Goal: Transaction & Acquisition: Purchase product/service

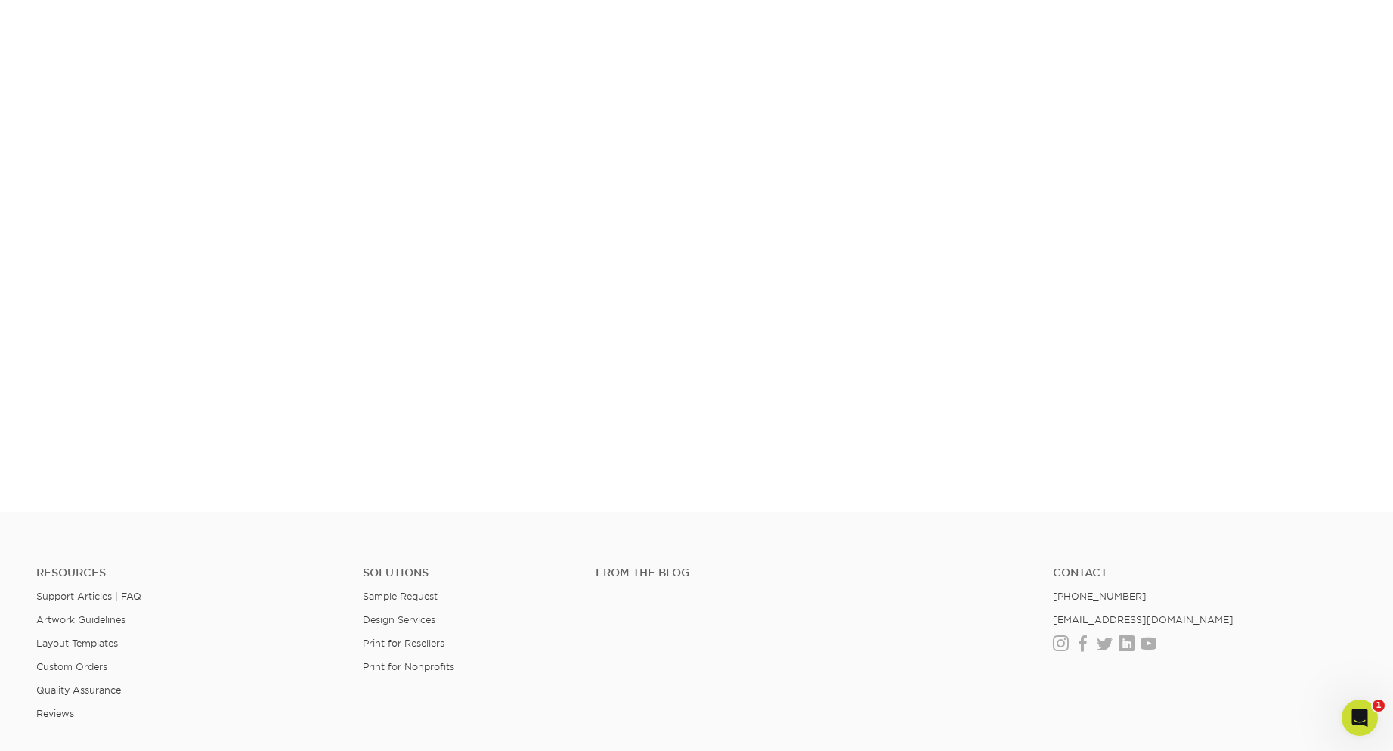
scroll to position [231, 0]
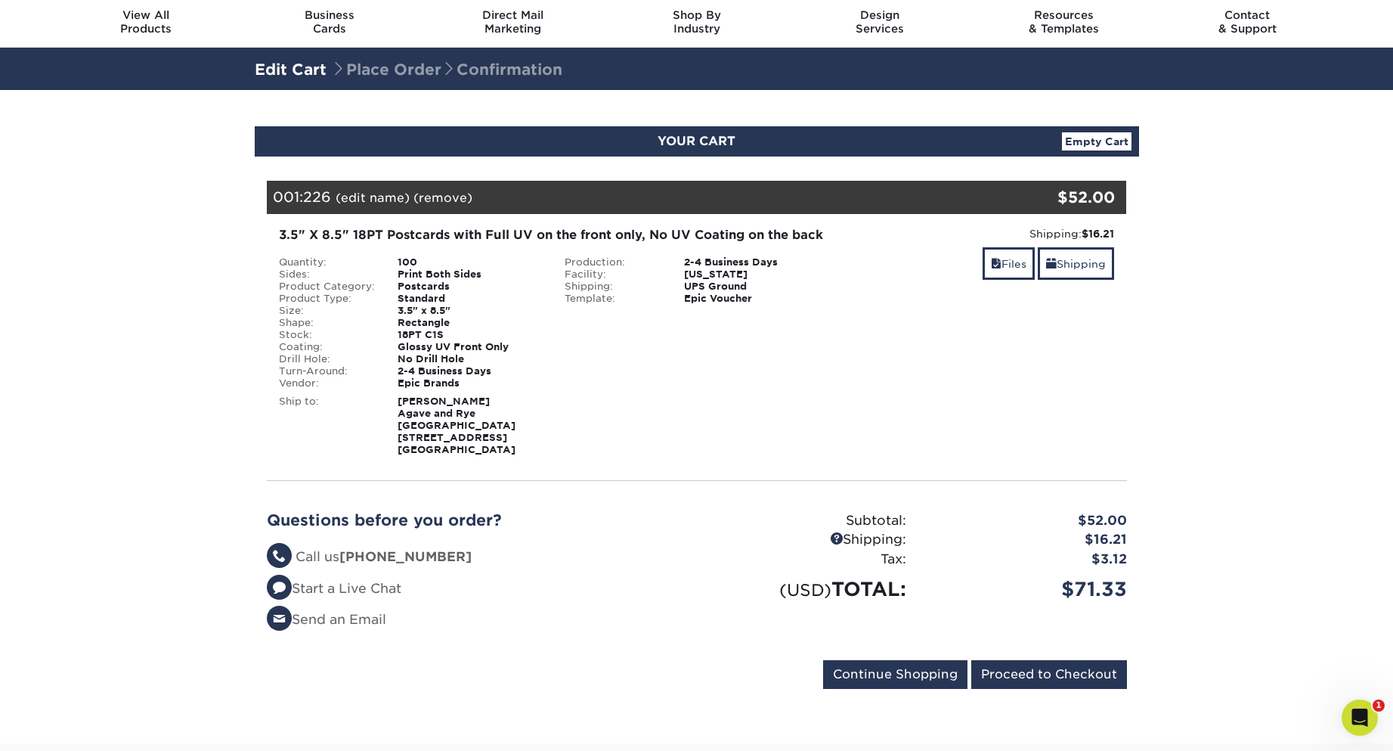
scroll to position [76, 0]
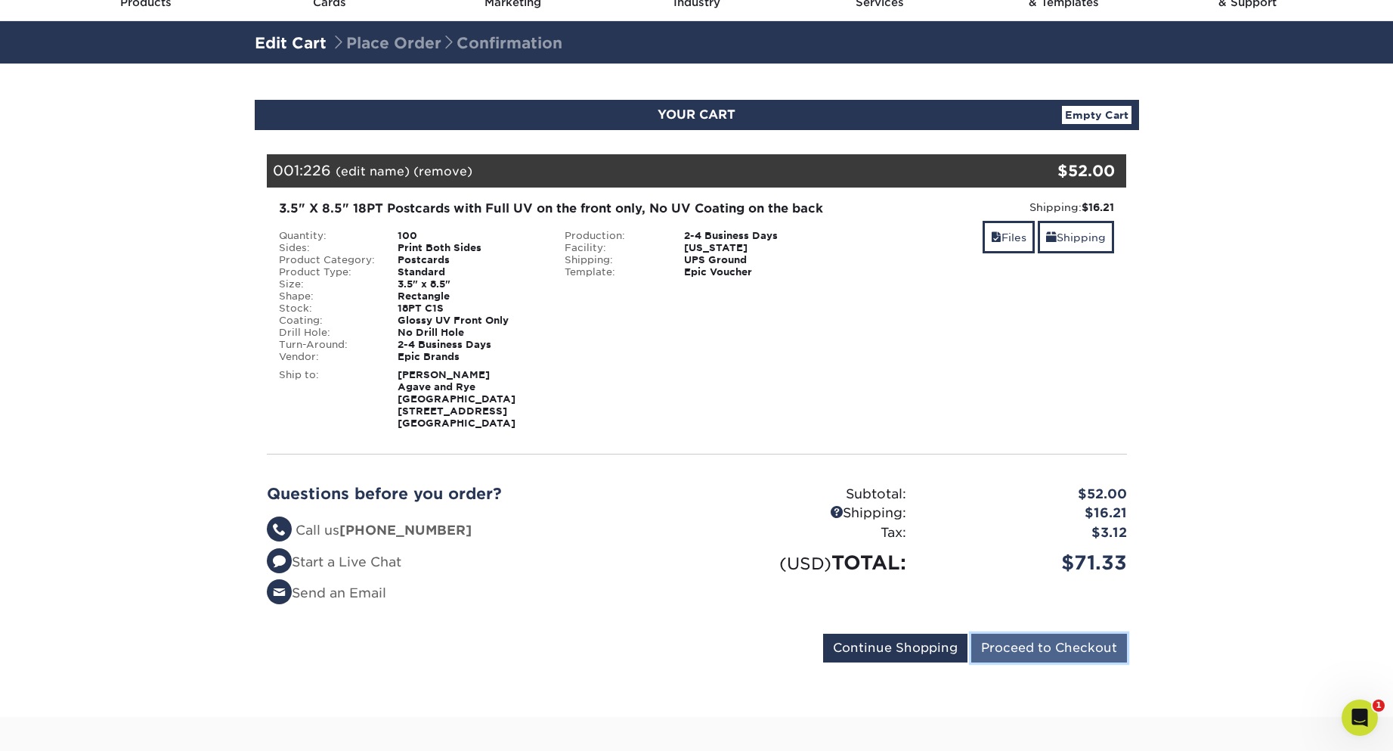
click at [1028, 634] on input "Proceed to Checkout" at bounding box center [1050, 648] width 156 height 29
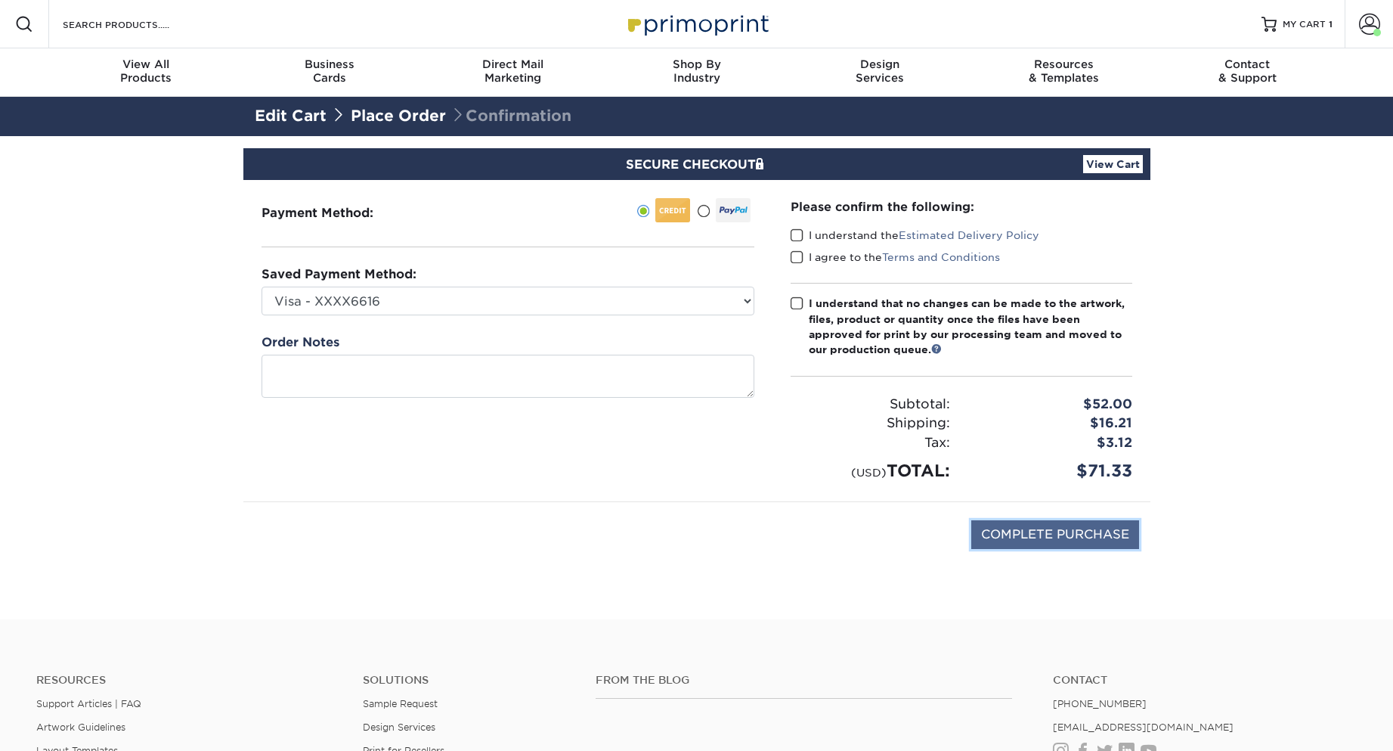
click at [1083, 529] on input "COMPLETE PURCHASE" at bounding box center [1056, 534] width 168 height 29
click at [1094, 533] on input "COMPLETE PURCHASE" at bounding box center [1056, 534] width 168 height 29
click at [798, 238] on span at bounding box center [797, 235] width 13 height 14
click at [0, 0] on input "I understand the Estimated Delivery Policy" at bounding box center [0, 0] width 0 height 0
click at [801, 257] on span at bounding box center [797, 257] width 13 height 14
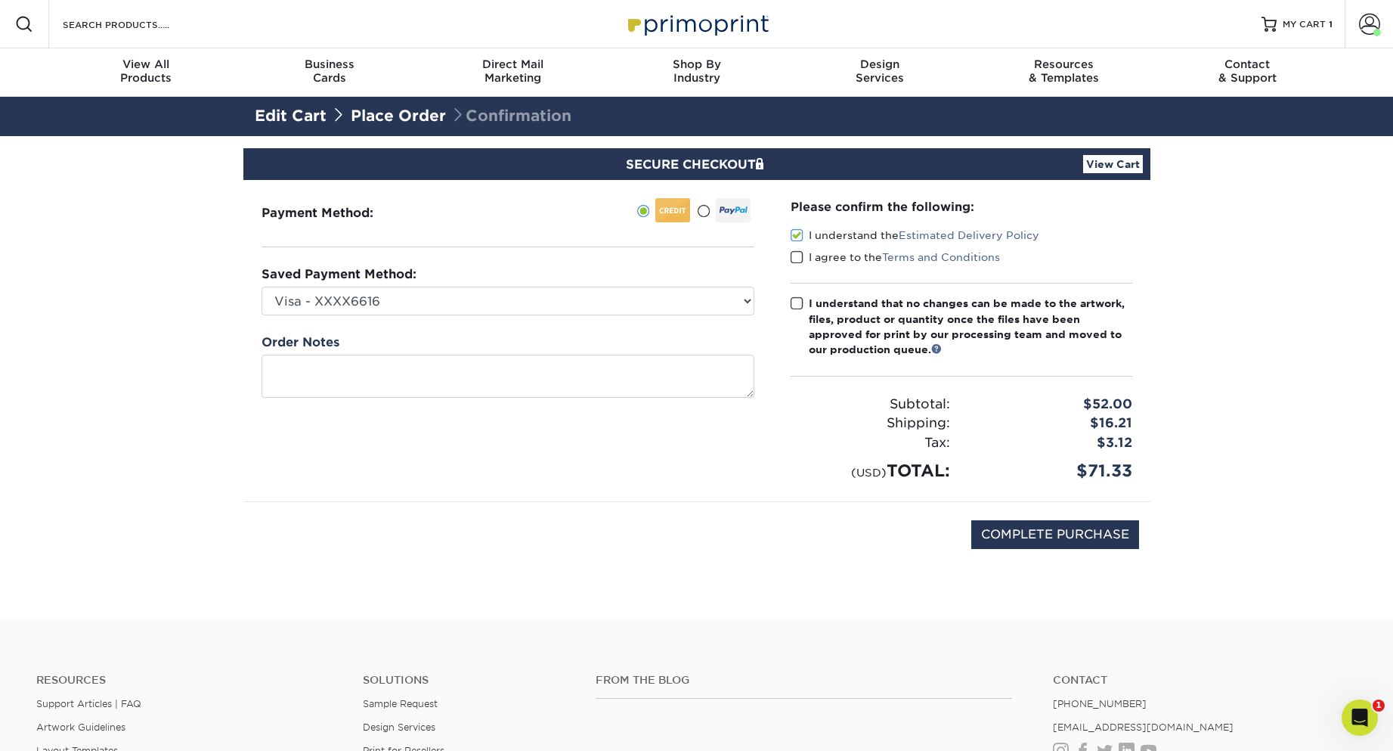
click at [0, 0] on input "I agree to the Terms and Conditions" at bounding box center [0, 0] width 0 height 0
click at [798, 296] on label "I understand that no changes can be made to the artwork, files, product or quan…" at bounding box center [962, 327] width 342 height 62
click at [0, 0] on input "I understand that no changes can be made to the artwork, files, product or quan…" at bounding box center [0, 0] width 0 height 0
click at [799, 302] on span at bounding box center [797, 303] width 13 height 14
click at [0, 0] on input "I understand that no changes can be made to the artwork, files, product or quan…" at bounding box center [0, 0] width 0 height 0
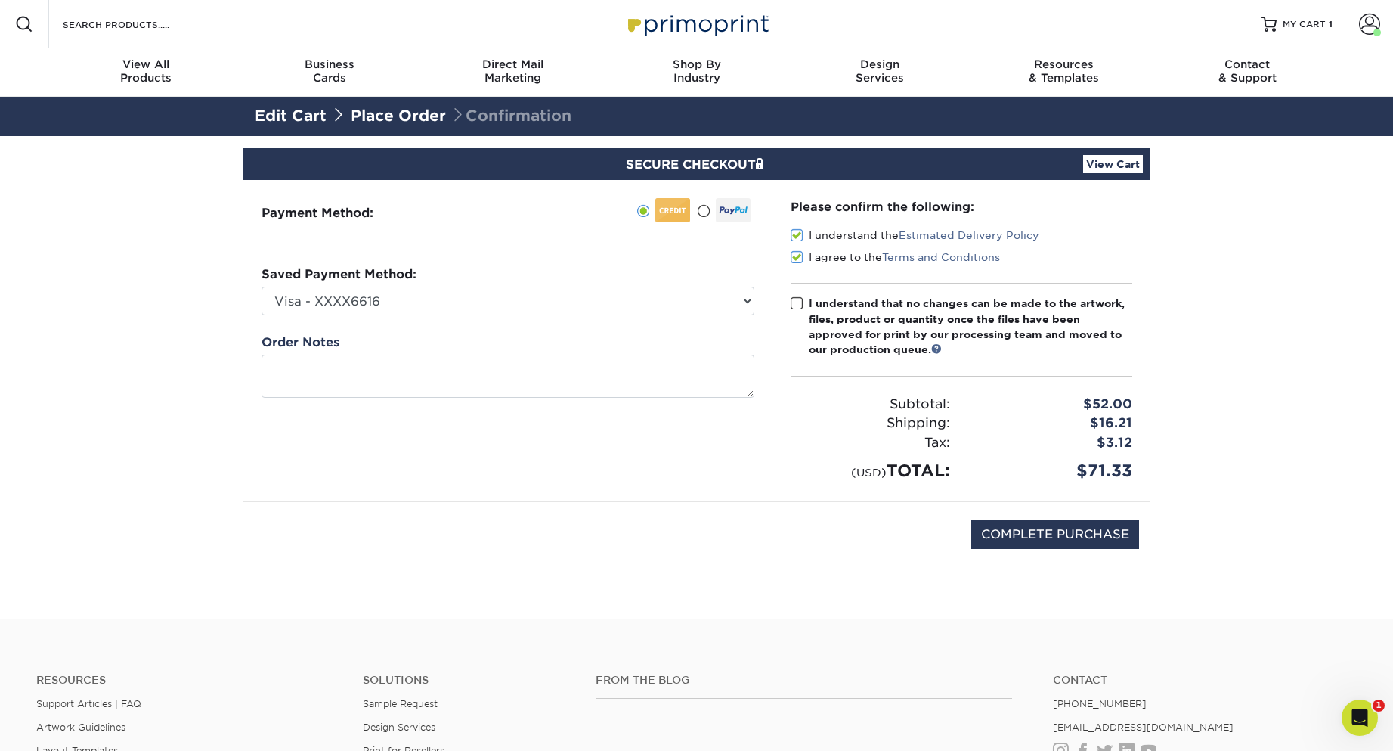
click at [801, 301] on span at bounding box center [797, 303] width 13 height 14
click at [0, 0] on input "I understand that no changes can be made to the artwork, files, product or quan…" at bounding box center [0, 0] width 0 height 0
click at [1047, 536] on input "COMPLETE PURCHASE" at bounding box center [1056, 534] width 168 height 29
type input "PROCESSING, PLEASE WAIT..."
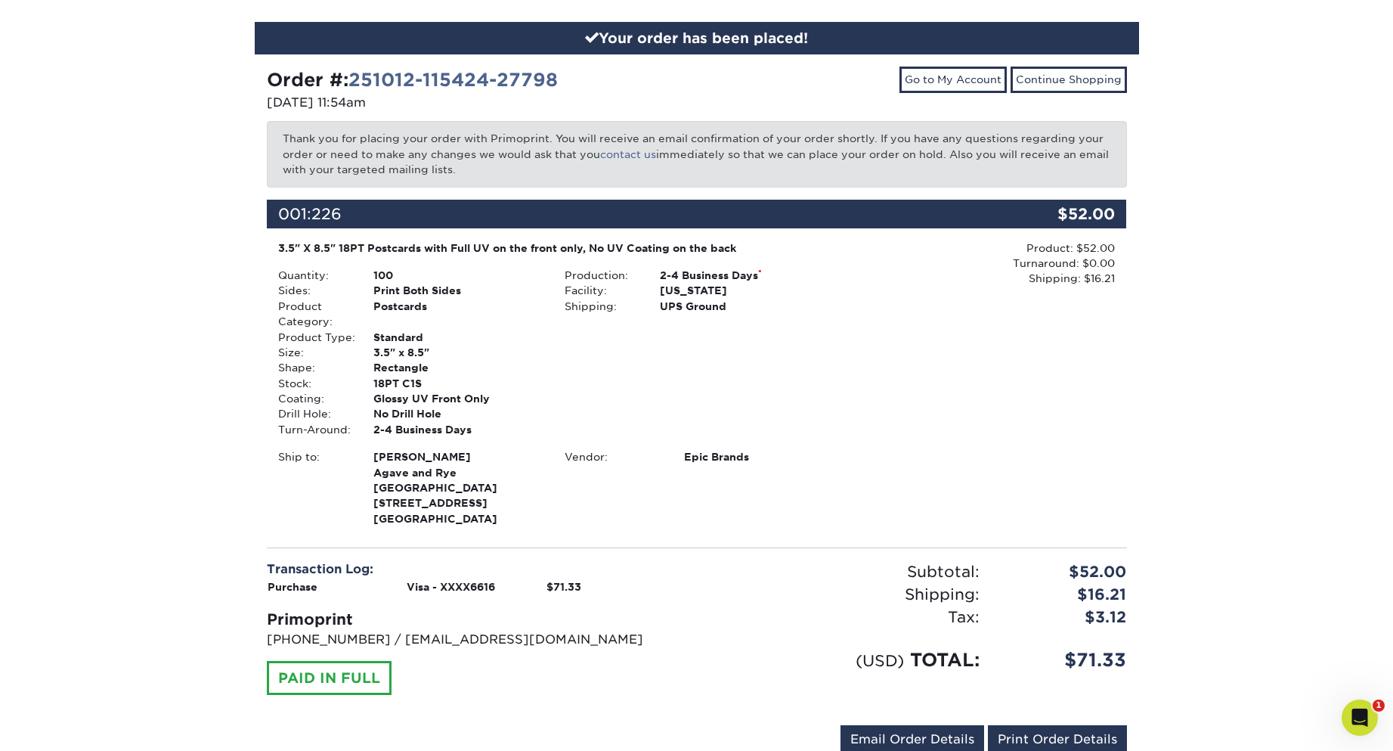
scroll to position [227, 0]
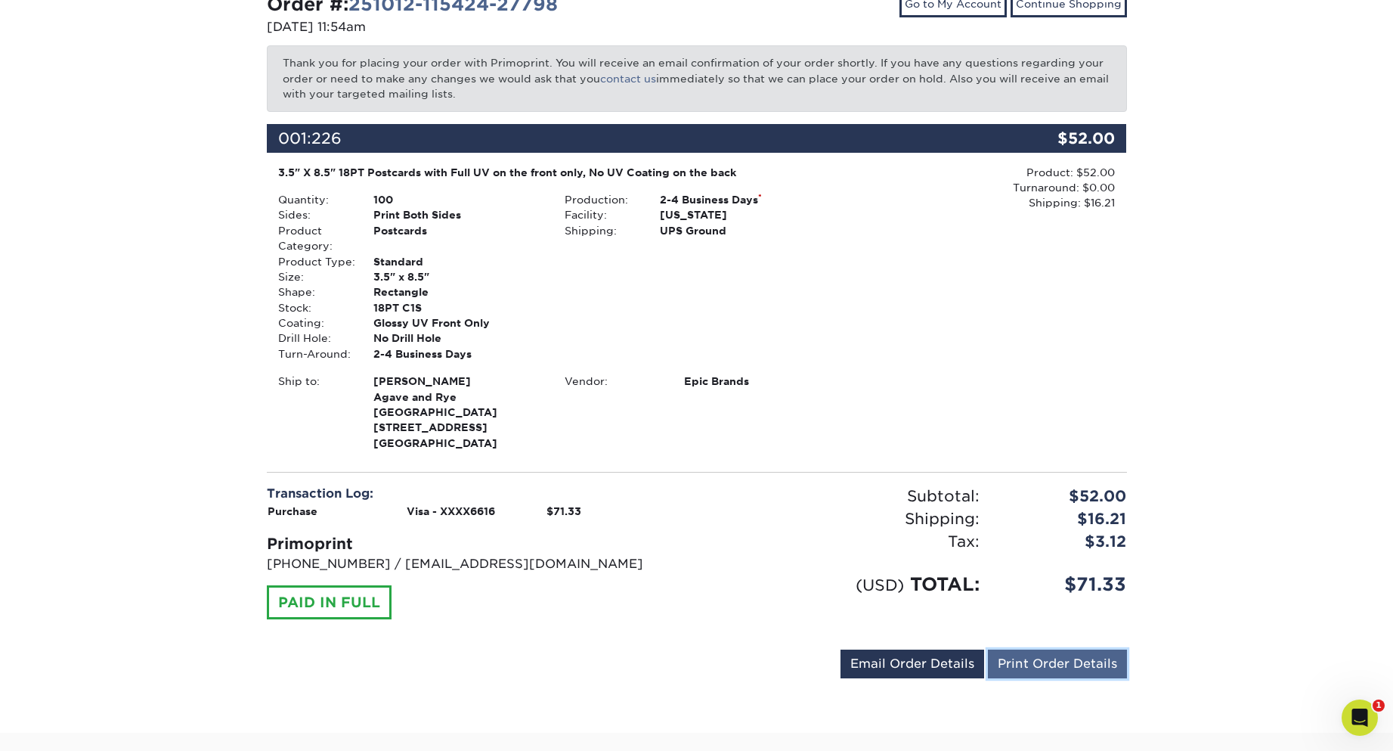
click at [1037, 662] on link "Print Order Details" at bounding box center [1057, 663] width 139 height 29
